Goal: Transaction & Acquisition: Purchase product/service

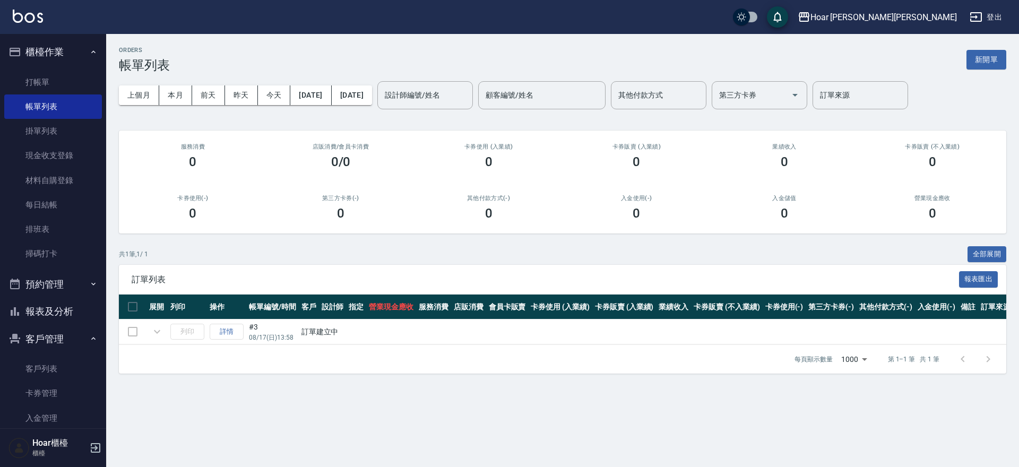
click at [42, 335] on button "客戶管理" at bounding box center [53, 339] width 98 height 28
click at [57, 345] on button "客戶管理" at bounding box center [53, 339] width 98 height 28
click at [53, 372] on link "客戶列表" at bounding box center [53, 369] width 98 height 24
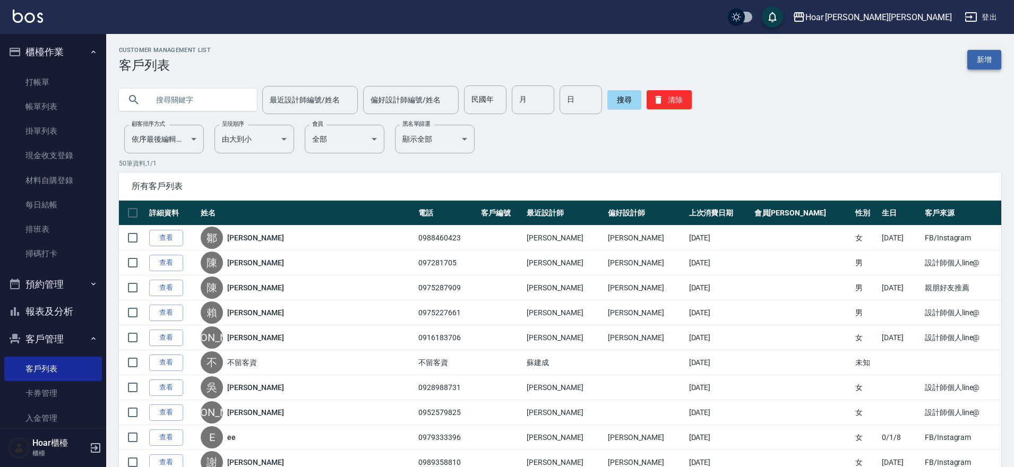
click at [989, 62] on link "新增" at bounding box center [984, 60] width 34 height 20
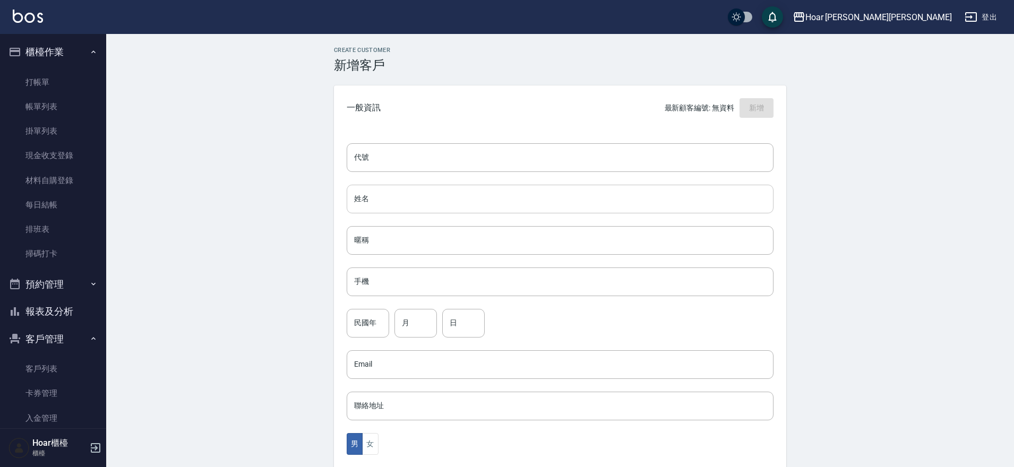
click at [411, 208] on input "姓名" at bounding box center [560, 199] width 427 height 29
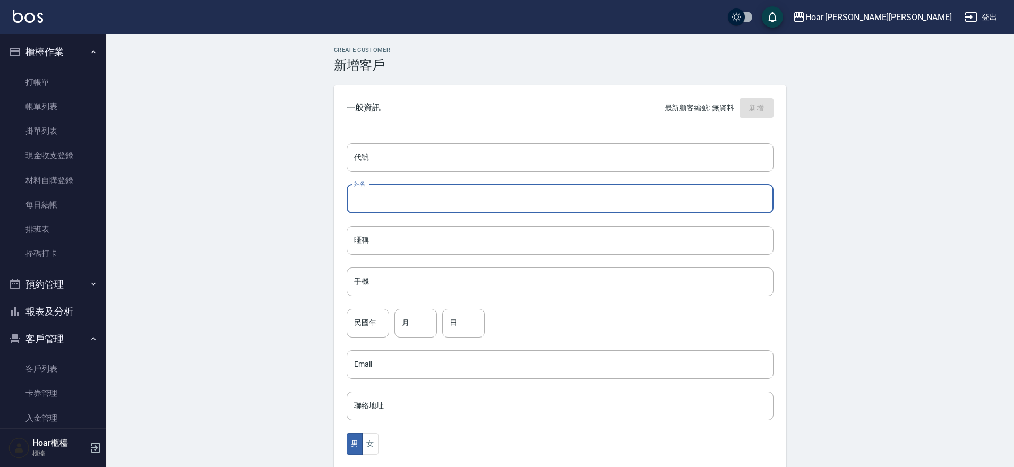
click at [394, 200] on input "姓名" at bounding box center [560, 199] width 427 height 29
click at [424, 196] on input "姓名" at bounding box center [560, 199] width 427 height 29
type input "t"
type input "[PERSON_NAME]"
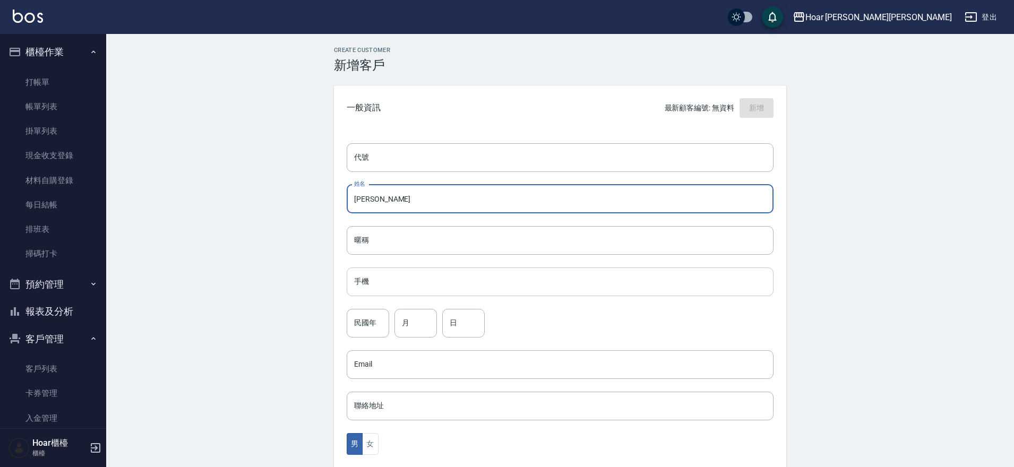
type input "[PERSON_NAME]"
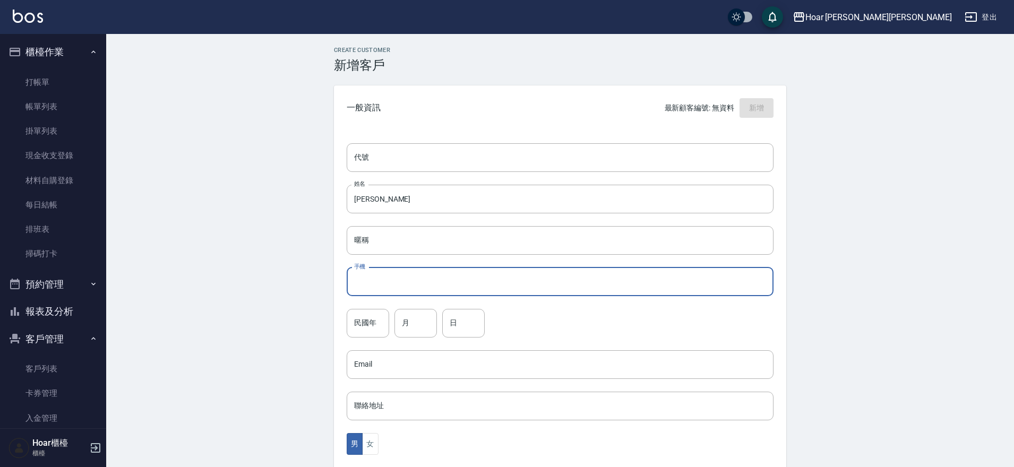
click at [407, 293] on input "手機" at bounding box center [560, 282] width 427 height 29
type input "0911140247"
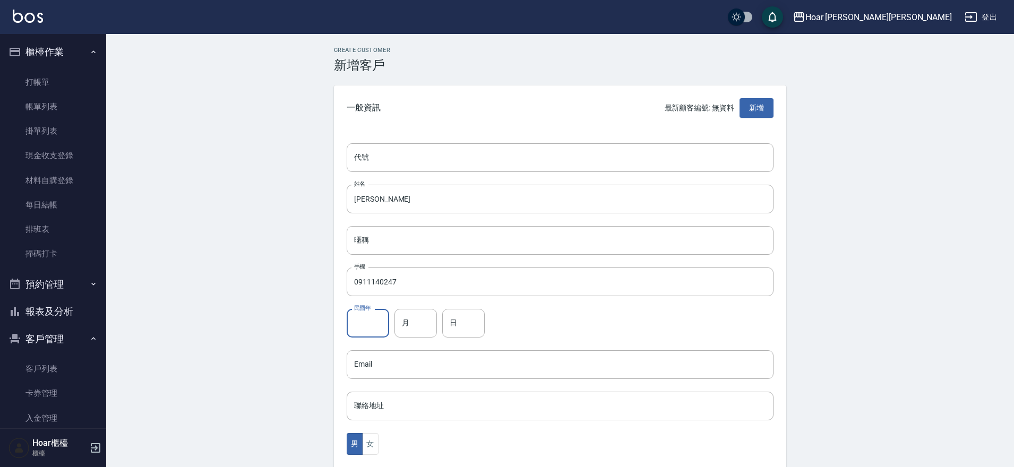
click at [379, 325] on input "民國年" at bounding box center [368, 323] width 42 height 29
type input "90"
click at [403, 322] on input "月" at bounding box center [415, 323] width 42 height 29
type input "8"
click at [452, 321] on input "日" at bounding box center [463, 323] width 42 height 29
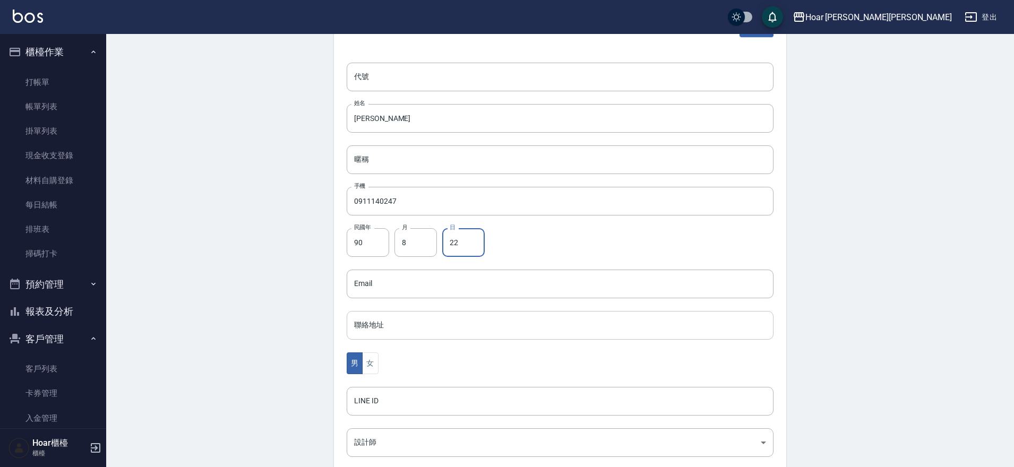
scroll to position [88, 0]
type input "22"
click at [374, 352] on button "女" at bounding box center [370, 357] width 16 height 22
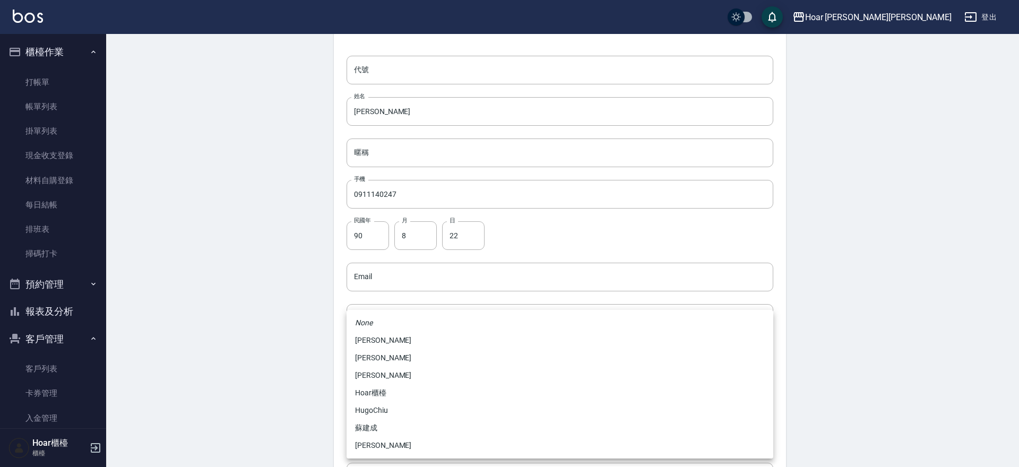
click at [394, 427] on body "Hoar [PERSON_NAME][PERSON_NAME] 登出 櫃檯作業 打帳單 帳單列表 掛單列表 現金收支登錄 材料自購登錄 每日結帳 排班表 掃碼…" at bounding box center [509, 257] width 1019 height 691
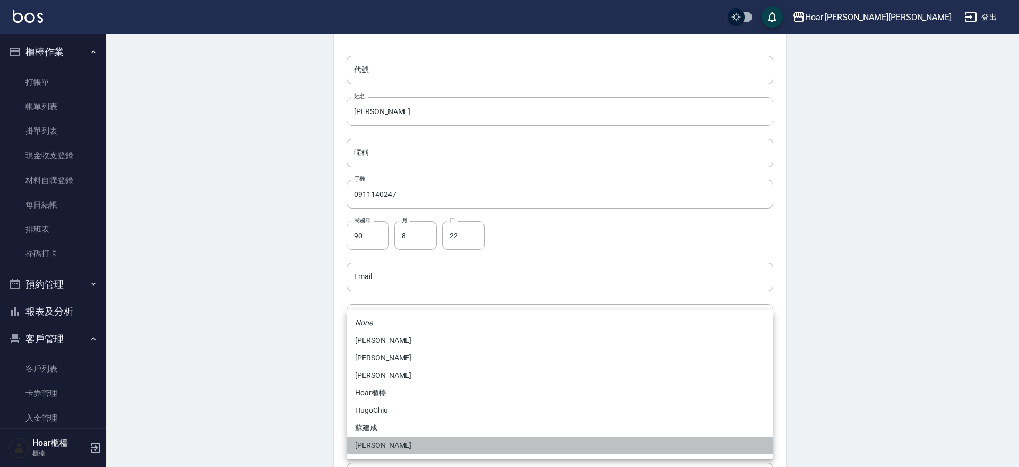
click at [369, 442] on li "[PERSON_NAME]" at bounding box center [560, 446] width 427 height 18
type input "ca54d0d9-00fe-490f-ba6a-72a5339bf885"
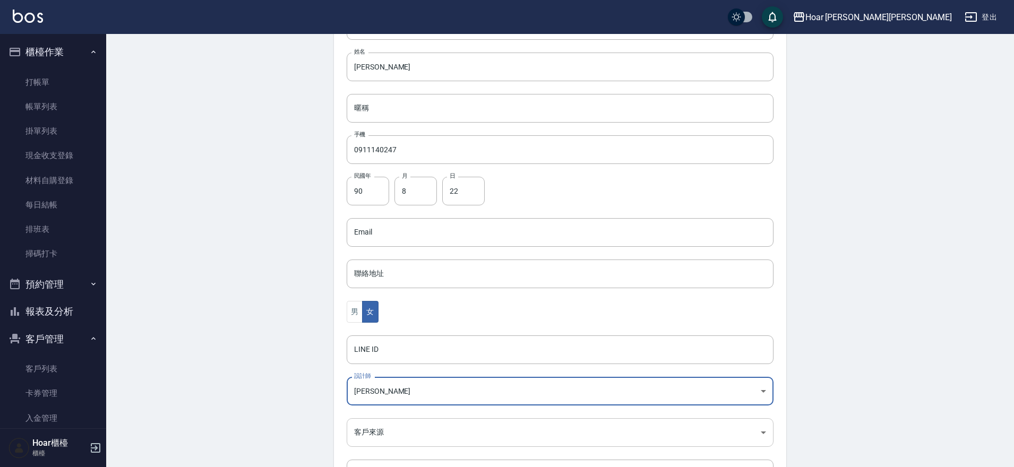
scroll to position [139, 0]
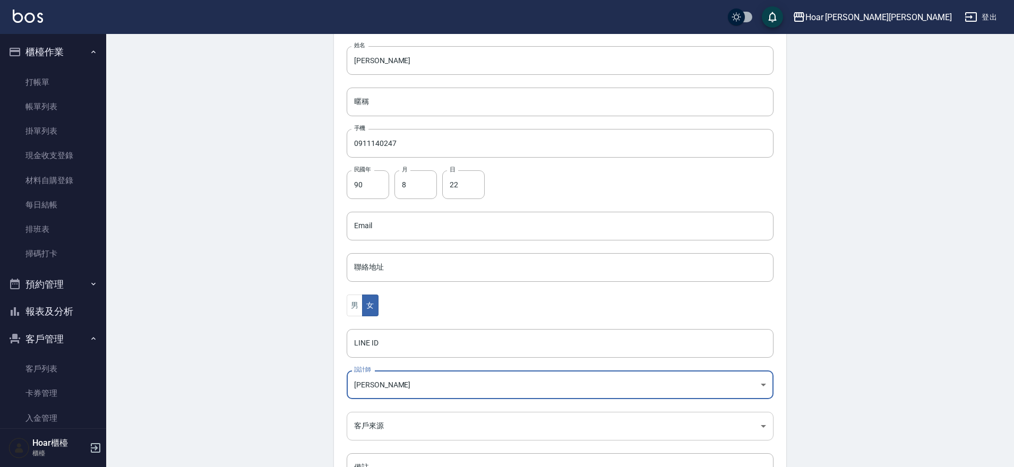
click at [383, 420] on body "Hoar [PERSON_NAME][PERSON_NAME] 登出 櫃檯作業 打帳單 帳單列表 掛單列表 現金收支登錄 材料自購登錄 每日結帳 排班表 掃碼…" at bounding box center [507, 206] width 1014 height 691
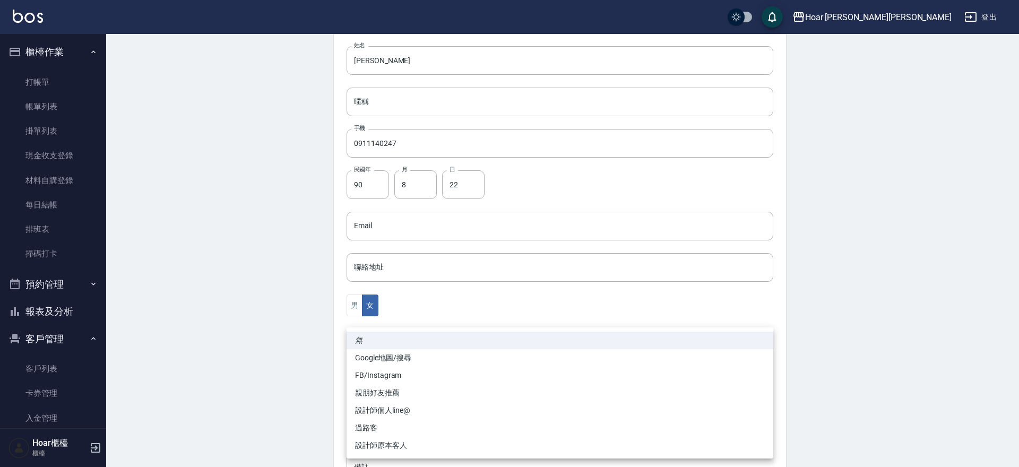
click at [387, 395] on li "親朋好友推薦" at bounding box center [560, 393] width 427 height 18
type input "親朋好友推薦"
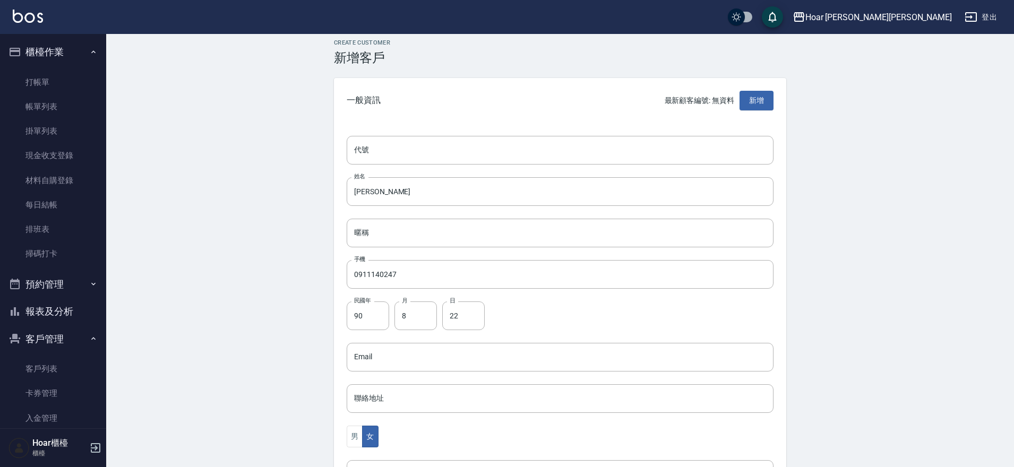
scroll to position [224, 0]
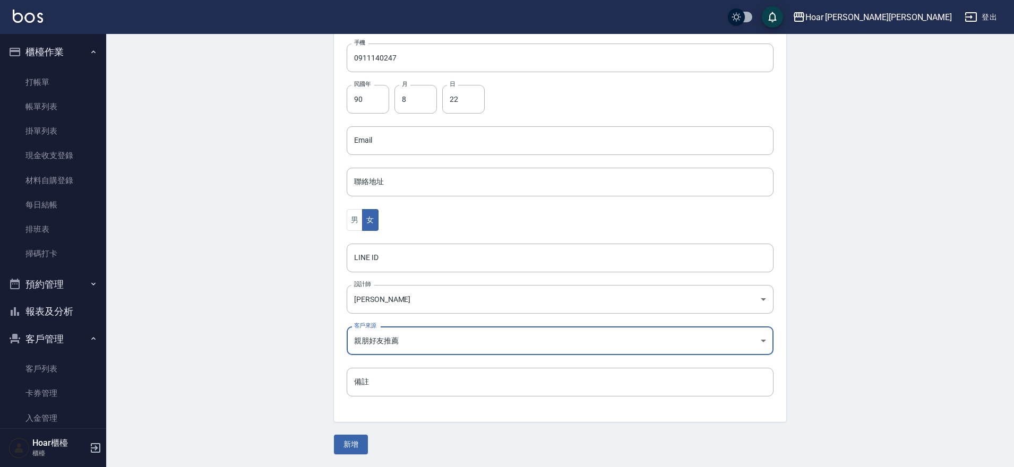
drag, startPoint x: 356, startPoint y: 449, endPoint x: 356, endPoint y: 442, distance: 6.9
click at [357, 447] on button "新增" at bounding box center [351, 445] width 34 height 20
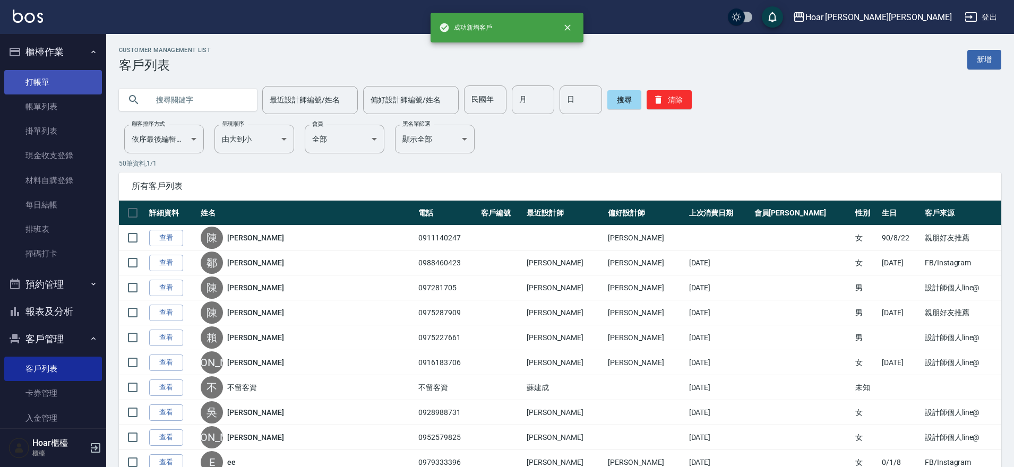
click at [50, 84] on link "打帳單" at bounding box center [53, 82] width 98 height 24
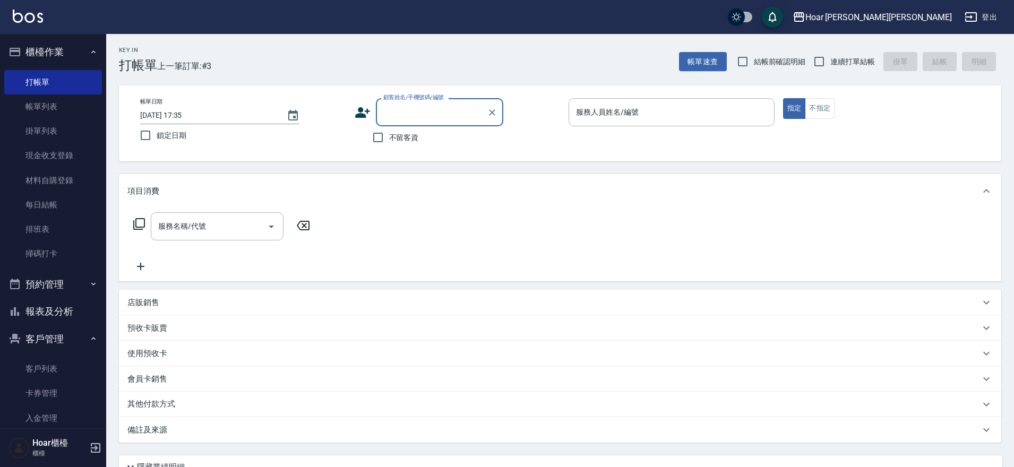
click at [435, 111] on input "顧客姓名/手機號碼/編號" at bounding box center [432, 112] width 102 height 19
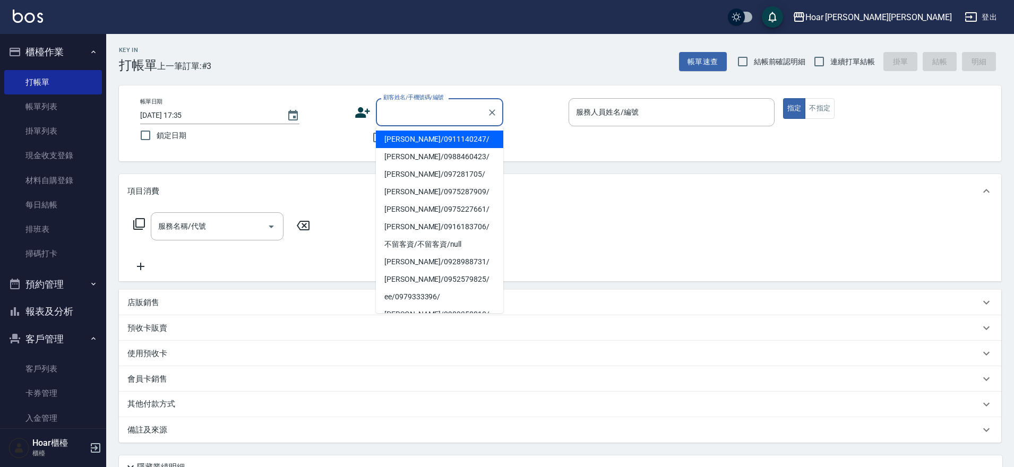
click at [418, 137] on li "[PERSON_NAME]/0911140247/" at bounding box center [439, 140] width 127 height 18
type input "[PERSON_NAME]/0911140247/"
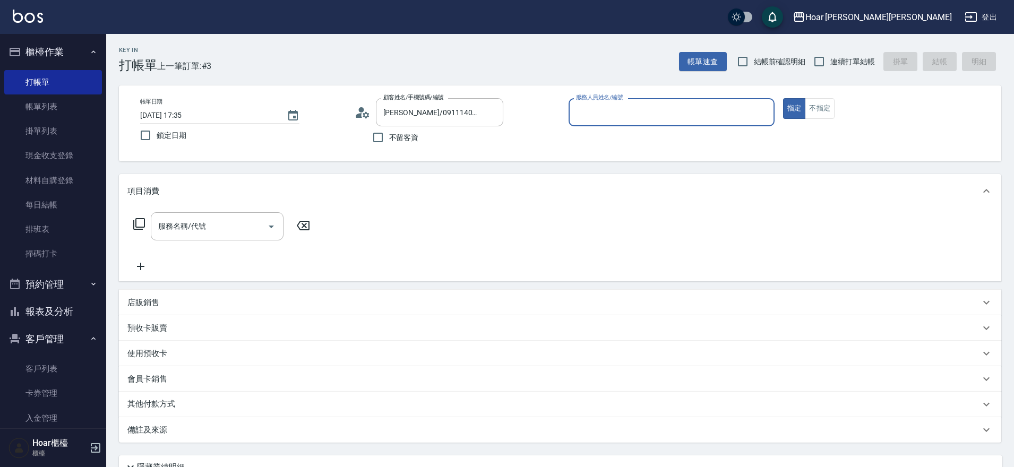
type input "Shami-3"
click at [237, 219] on input "服務名稱/代號" at bounding box center [209, 226] width 107 height 19
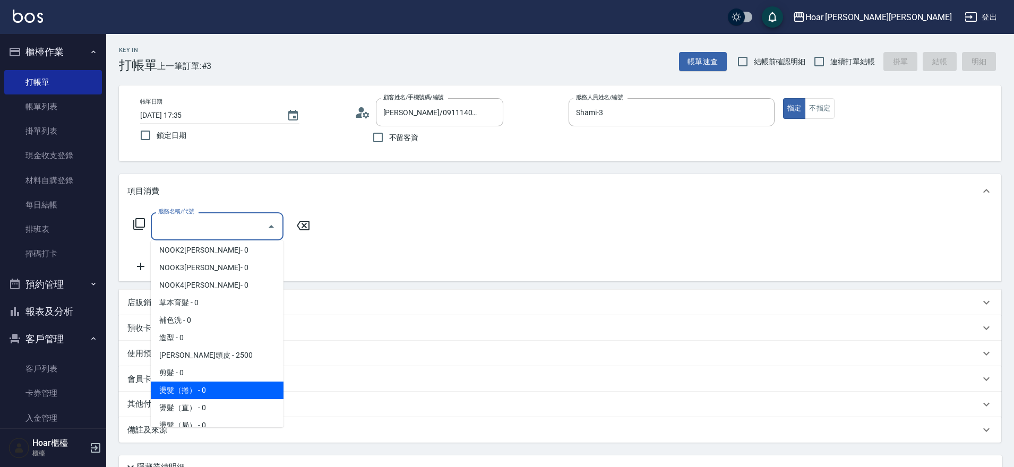
scroll to position [27, 0]
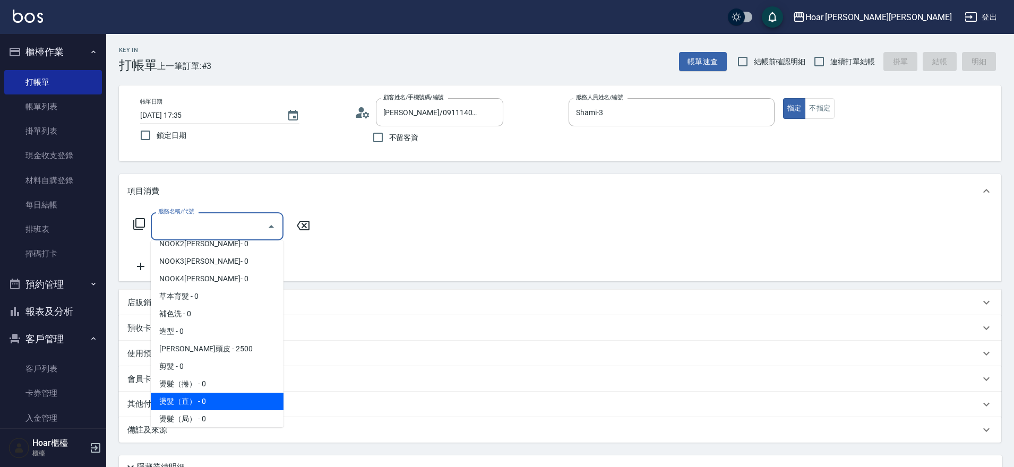
drag, startPoint x: 186, startPoint y: 400, endPoint x: 155, endPoint y: 311, distance: 94.4
click at [185, 399] on span "燙髮（直） - 0" at bounding box center [217, 402] width 133 height 18
type input "燙髮（直）(302)"
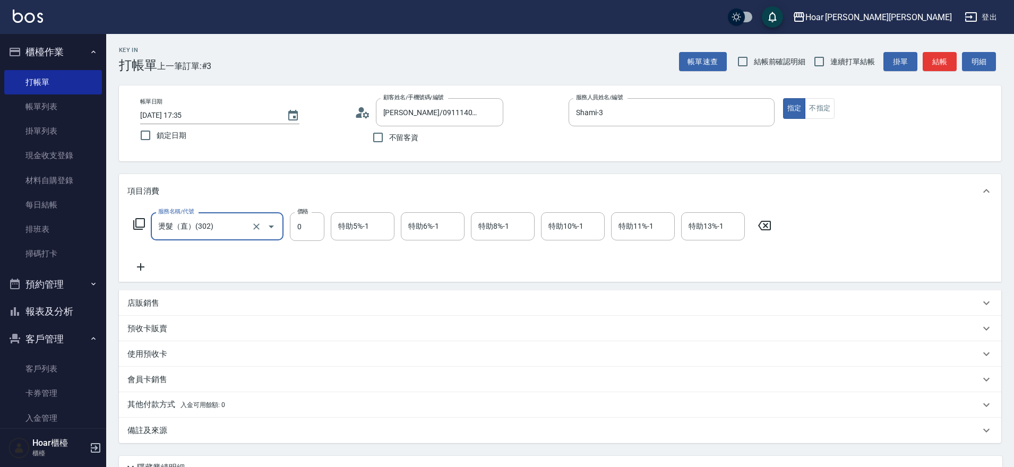
click at [145, 269] on icon at bounding box center [140, 267] width 27 height 13
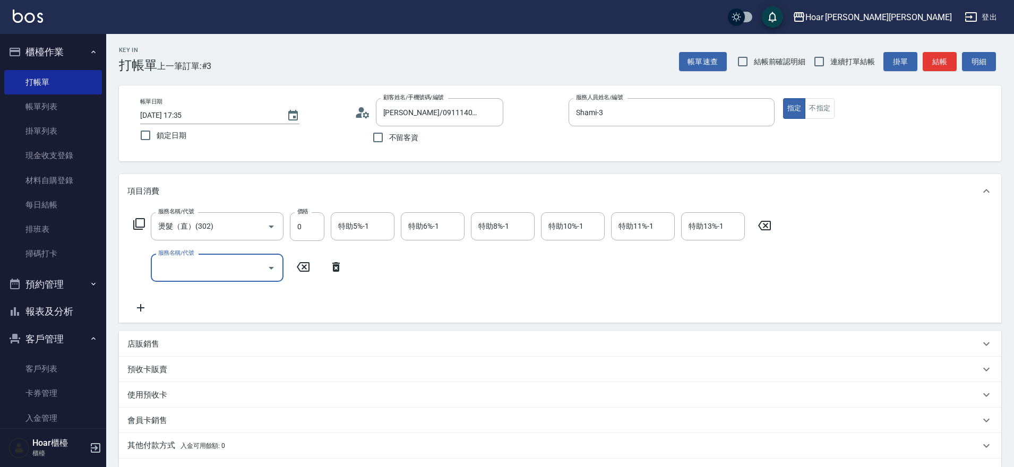
click at [197, 263] on input "服務名稱/代號" at bounding box center [209, 268] width 107 height 19
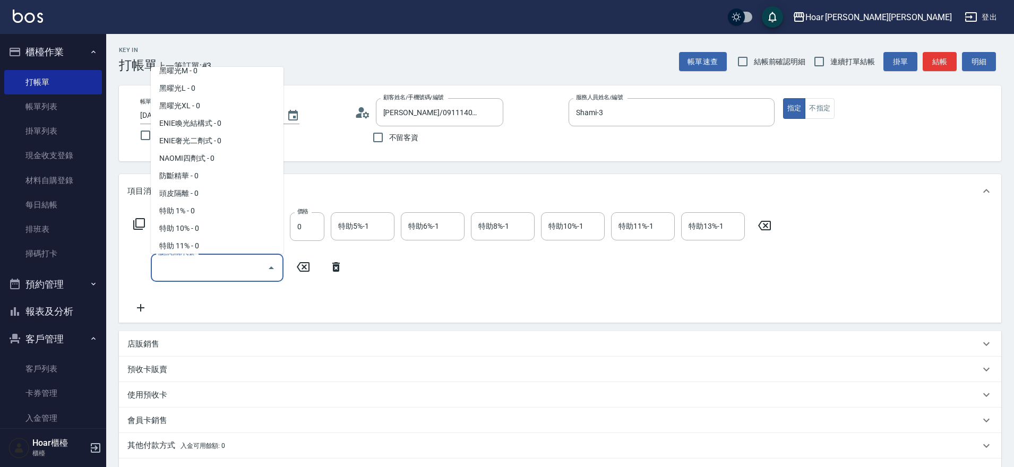
scroll to position [477, 0]
click at [212, 105] on span "ENIE喚光結構式 - 0" at bounding box center [217, 111] width 133 height 18
type input "ENIE喚光結構式(609)"
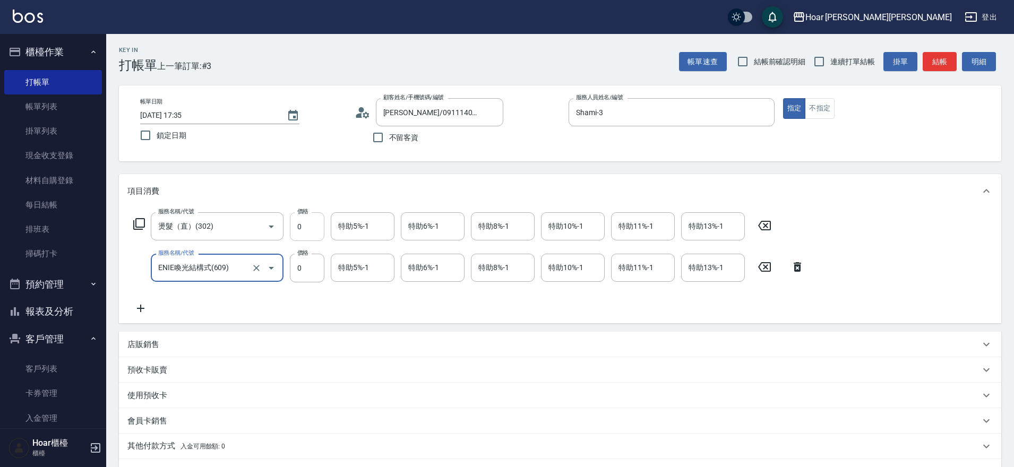
click at [301, 222] on input "0" at bounding box center [307, 226] width 35 height 29
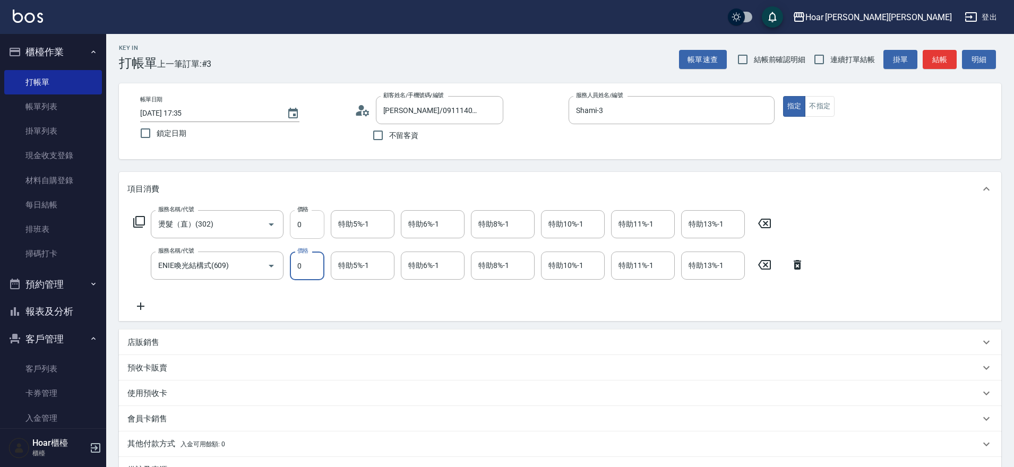
scroll to position [3, 0]
click at [308, 227] on input "0" at bounding box center [307, 223] width 35 height 29
type input "1800"
click at [310, 271] on input "0" at bounding box center [307, 265] width 35 height 29
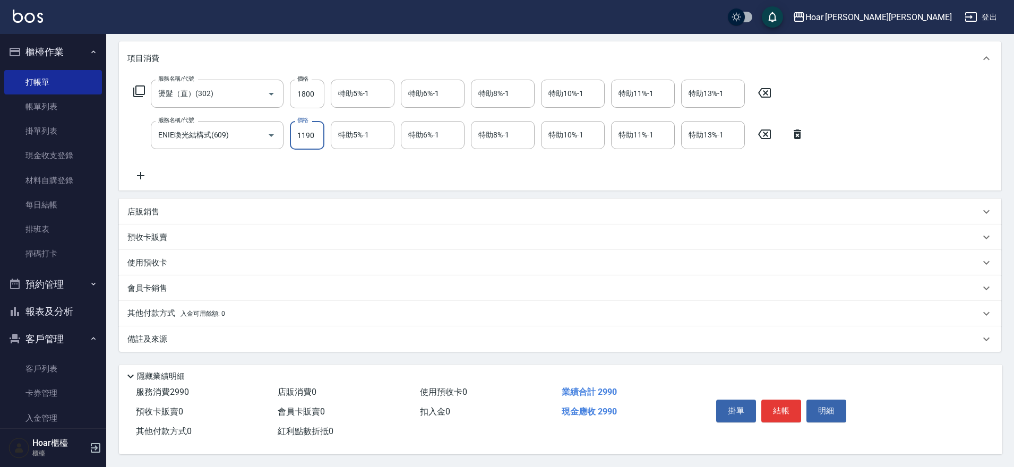
type input "1190"
click at [142, 311] on p "其他付款方式 入金可用餘額: 0" at bounding box center [176, 314] width 98 height 12
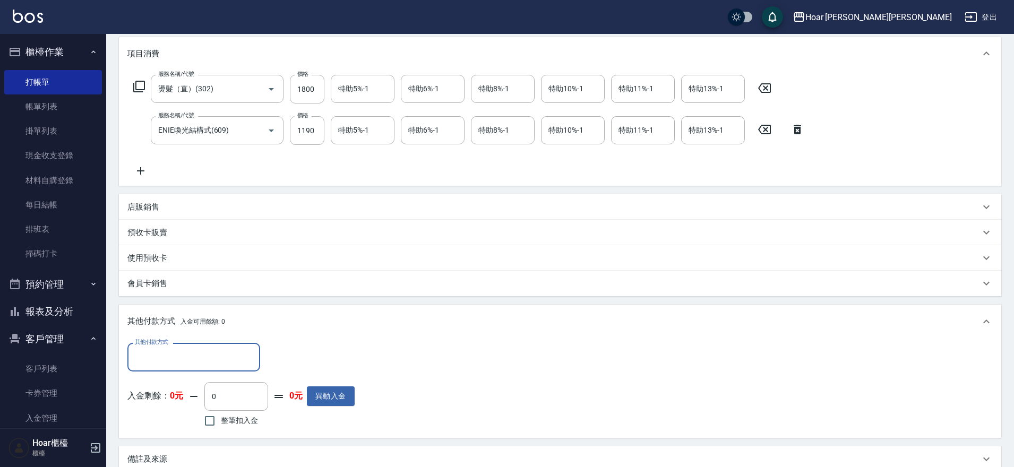
scroll to position [0, 0]
click at [151, 348] on input "其他付款方式" at bounding box center [193, 357] width 123 height 19
click at [155, 406] on span "轉帳匯款" at bounding box center [193, 402] width 133 height 18
type input "轉帳匯款"
click at [291, 361] on input "0" at bounding box center [306, 357] width 80 height 29
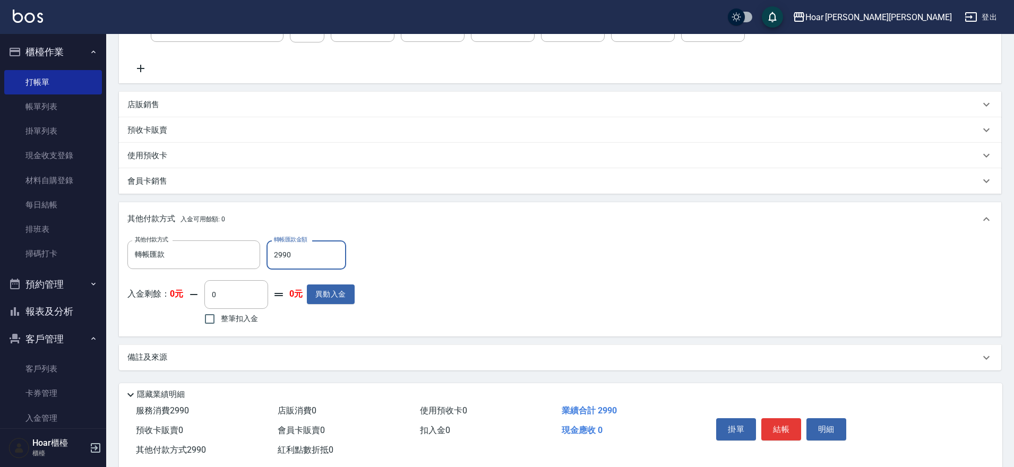
scroll to position [263, 0]
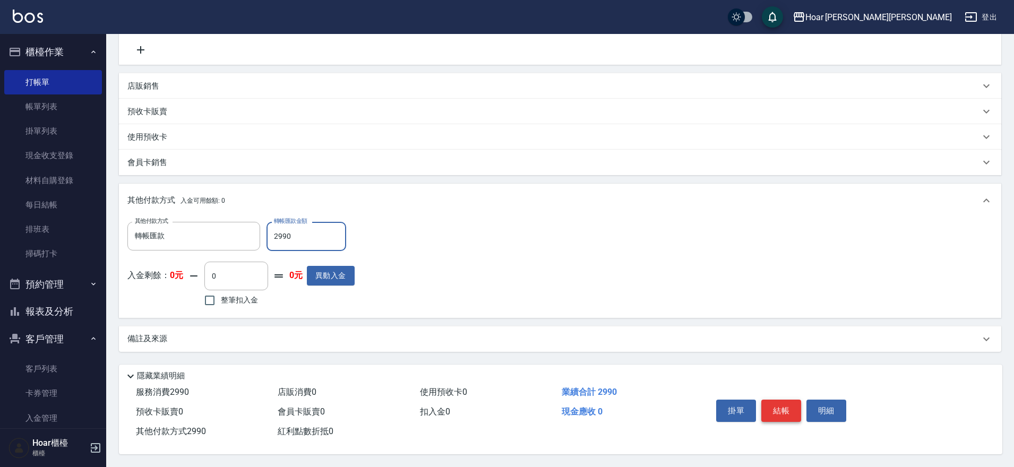
type input "2990"
click at [794, 411] on button "結帳" at bounding box center [781, 411] width 40 height 22
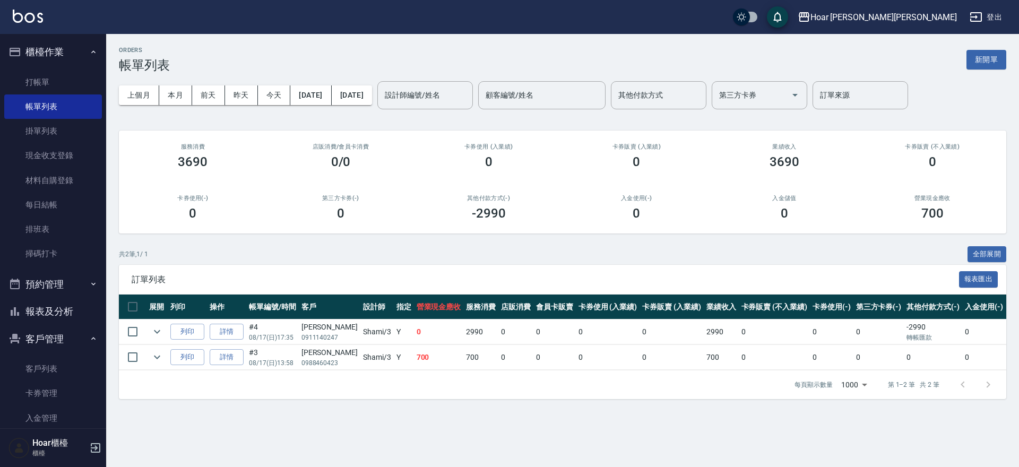
click at [374, 246] on div "共 2 筆, 1 / 1 全部展開" at bounding box center [563, 254] width 888 height 16
